Goal: Navigation & Orientation: Find specific page/section

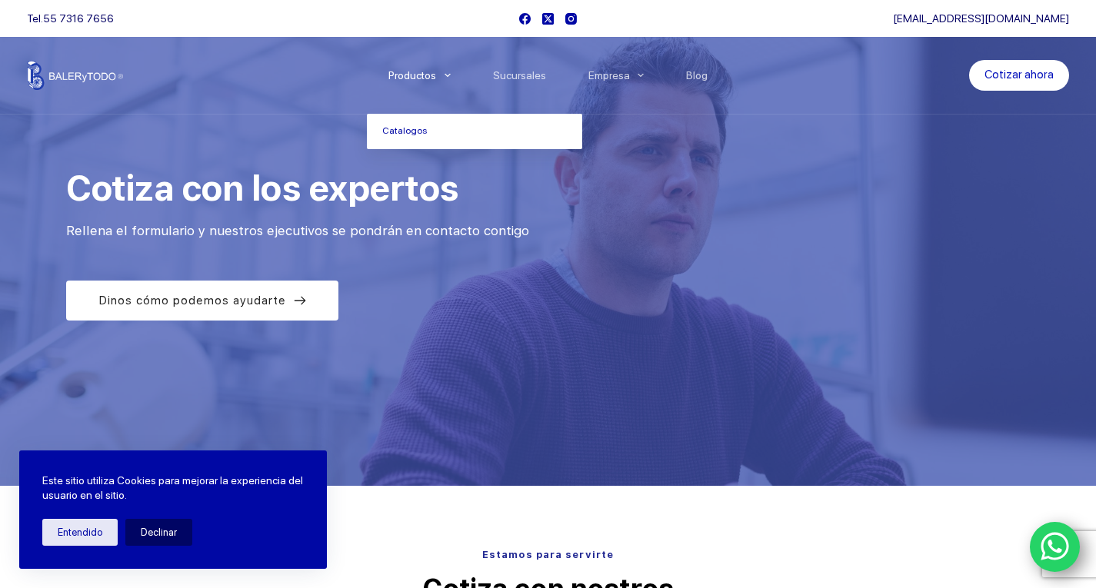
click at [442, 85] on li "Productos [GEOGRAPHIC_DATA]" at bounding box center [419, 75] width 105 height 77
click at [438, 75] on link "Productos" at bounding box center [419, 75] width 105 height 0
click at [434, 133] on link "Catalogos" at bounding box center [474, 131] width 215 height 35
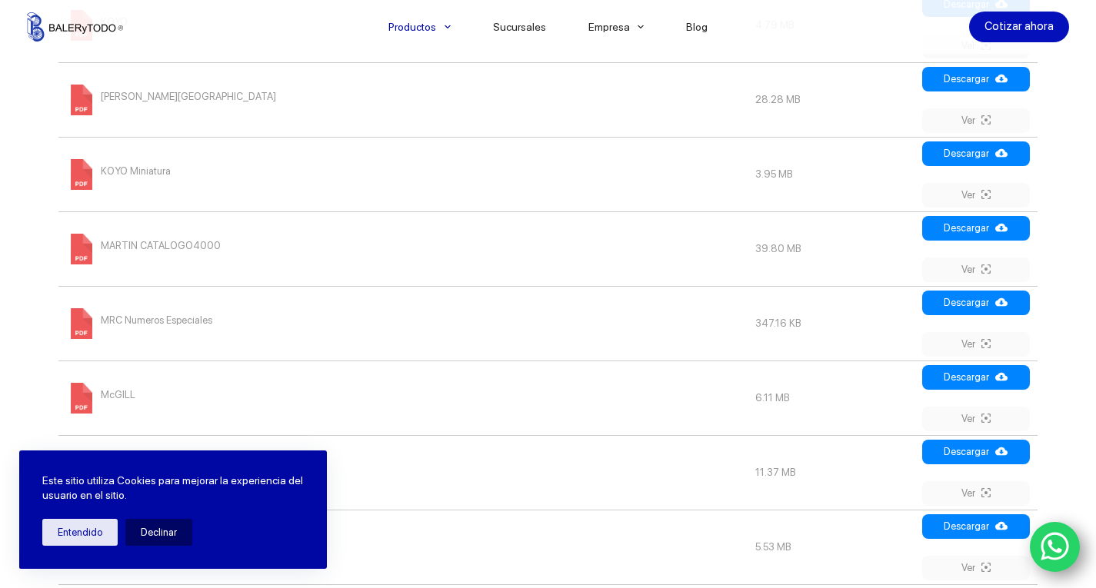
scroll to position [1461, 0]
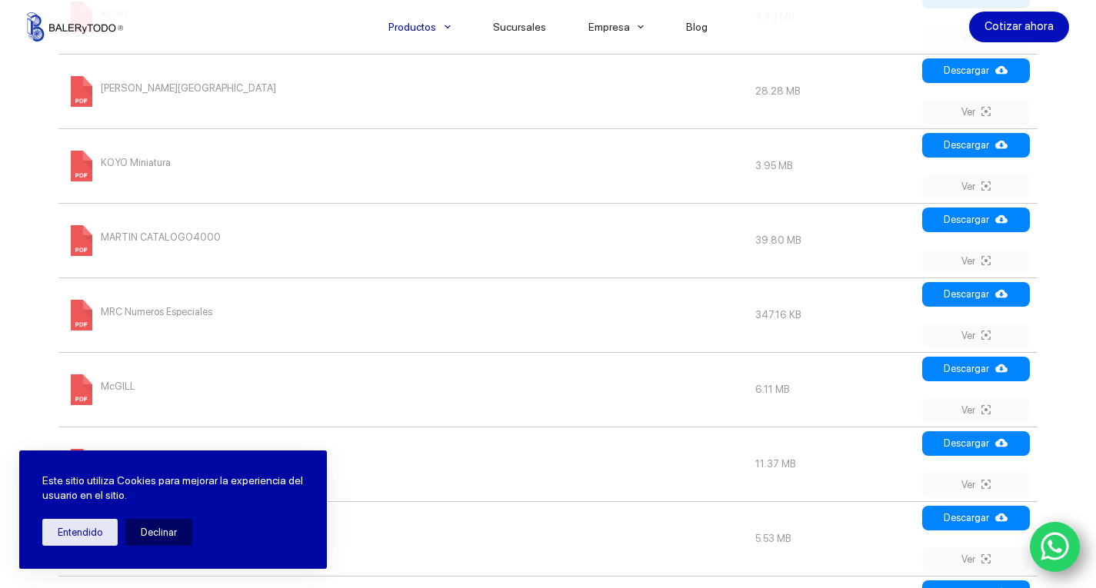
click at [1051, 553] on icon "WhatsApp" at bounding box center [1055, 547] width 29 height 32
